Goal: Task Accomplishment & Management: Use online tool/utility

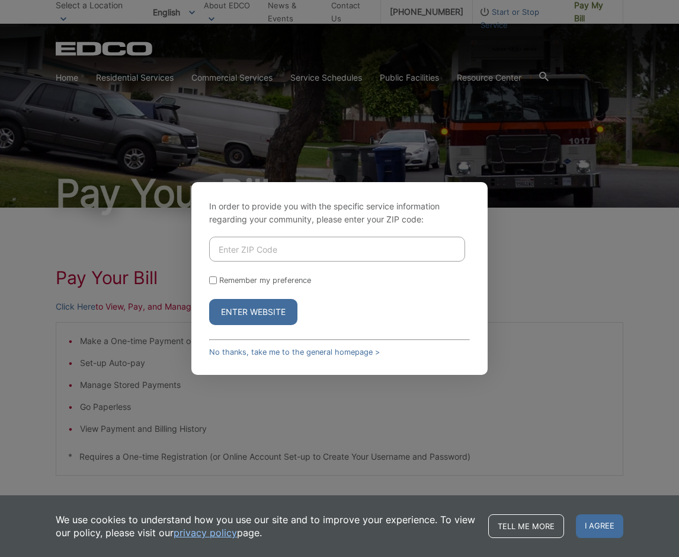
click at [330, 249] on input "Enter ZIP Code" at bounding box center [337, 248] width 256 height 25
type input "92114"
click at [264, 314] on button "Enter Website" at bounding box center [253, 312] width 88 height 26
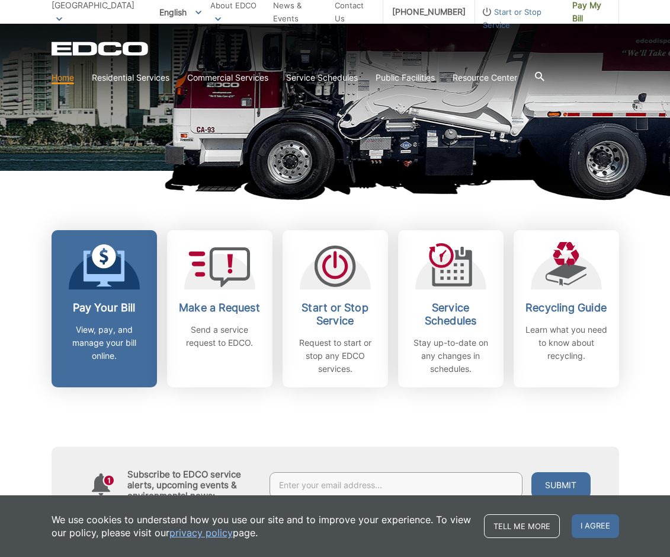
scroll to position [237, 0]
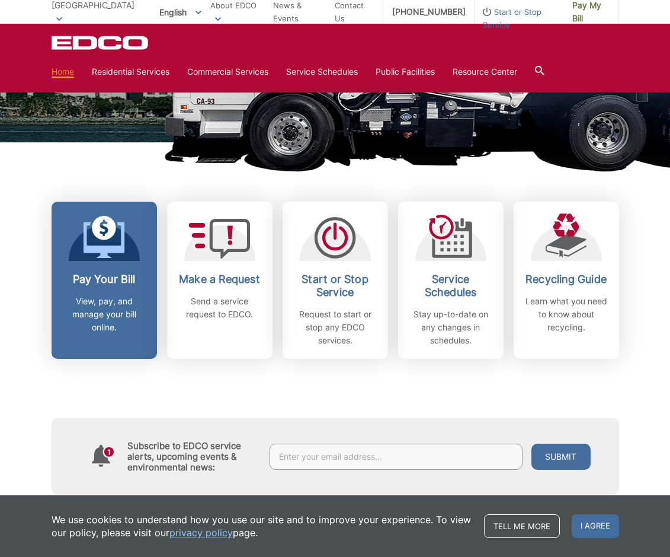
click at [85, 272] on link "Pay Your Bill View, pay, and manage your bill online." at bounding box center [105, 280] width 106 height 157
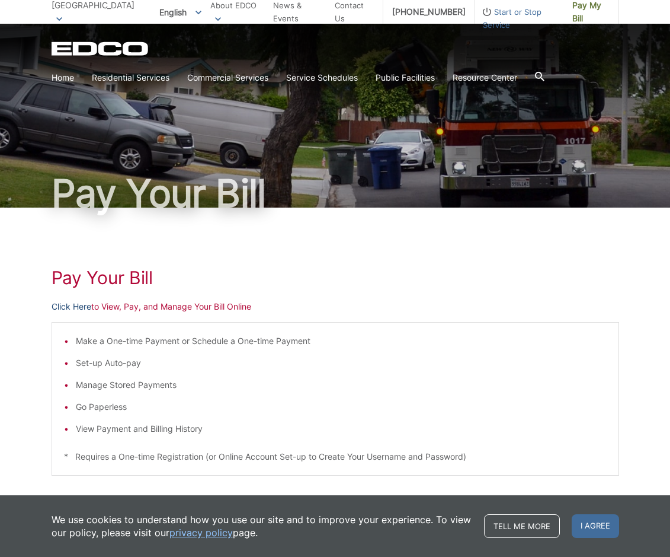
click at [79, 309] on link "Click Here" at bounding box center [72, 306] width 40 height 13
